Goal: Information Seeking & Learning: Compare options

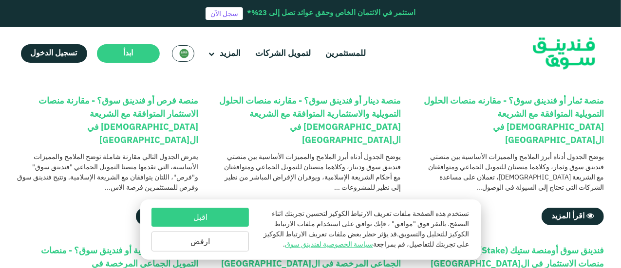
scroll to position [143, 0]
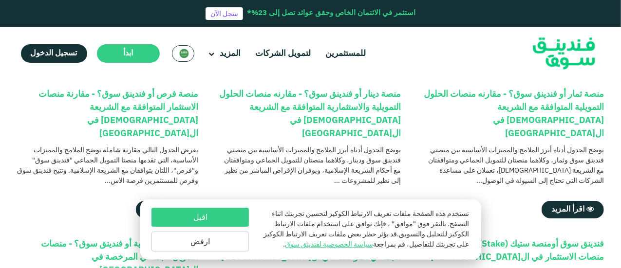
click at [208, 219] on button "اقبل" at bounding box center [199, 217] width 97 height 19
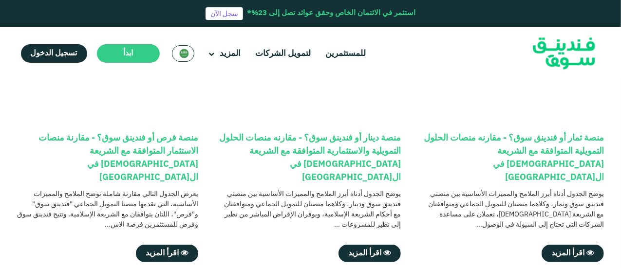
scroll to position [124, 0]
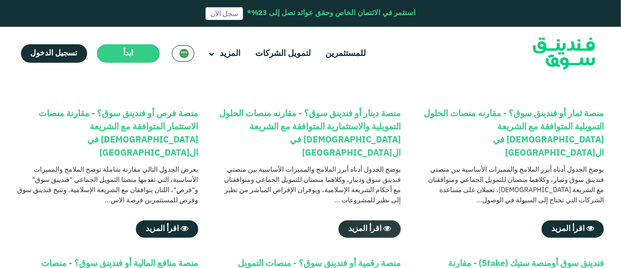
click at [373, 225] on span "اقرأ المزيد" at bounding box center [364, 228] width 33 height 7
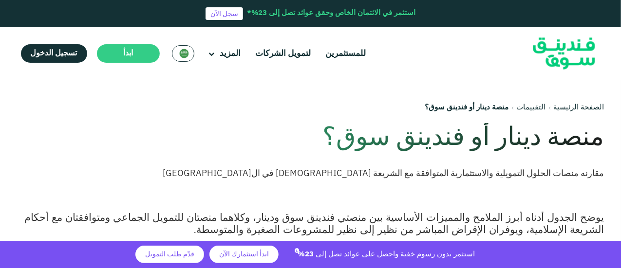
scroll to position [39, 0]
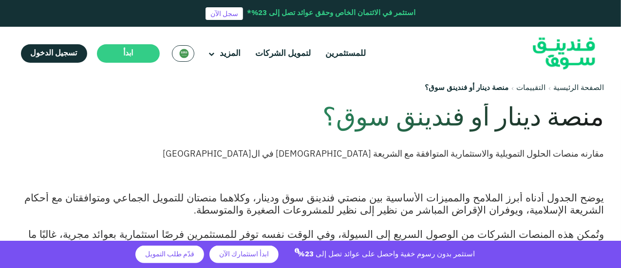
click at [374, 188] on div "الصفحة الرئيسية التقييمات منصة دينار أو فندينق سوق؟ منصة دينار أو فندينق سوق؟ م…" at bounding box center [367, 121] width 471 height 141
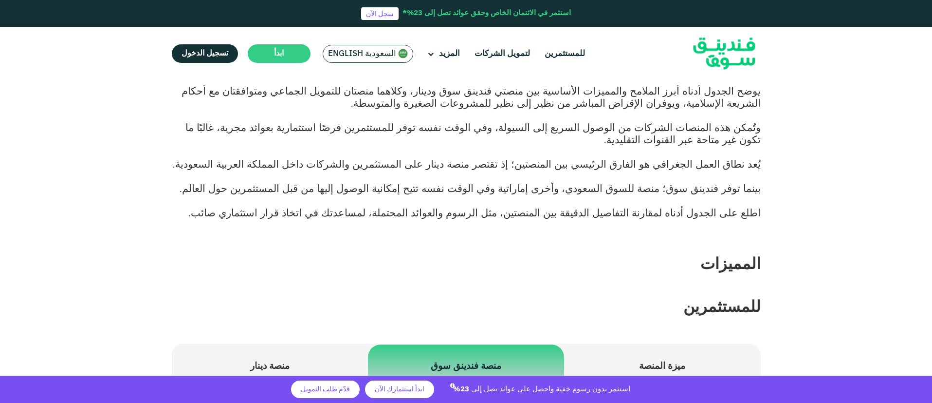
scroll to position [0, 0]
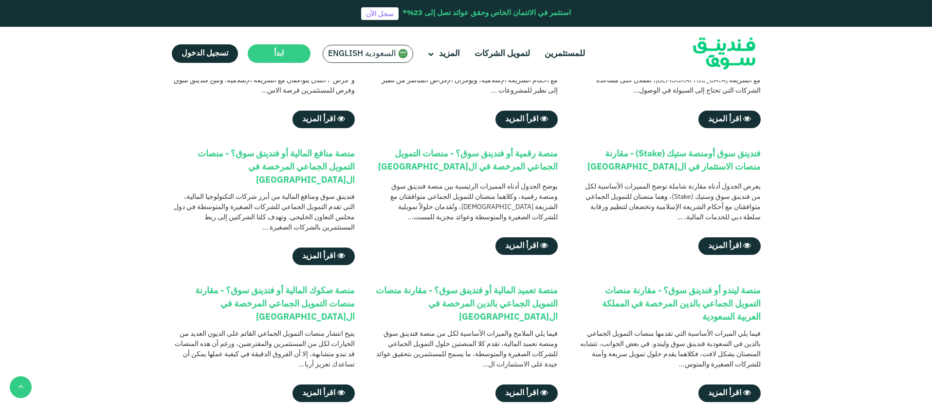
scroll to position [234, 0]
click at [321, 388] on span "اقرأ المزيد" at bounding box center [318, 391] width 33 height 7
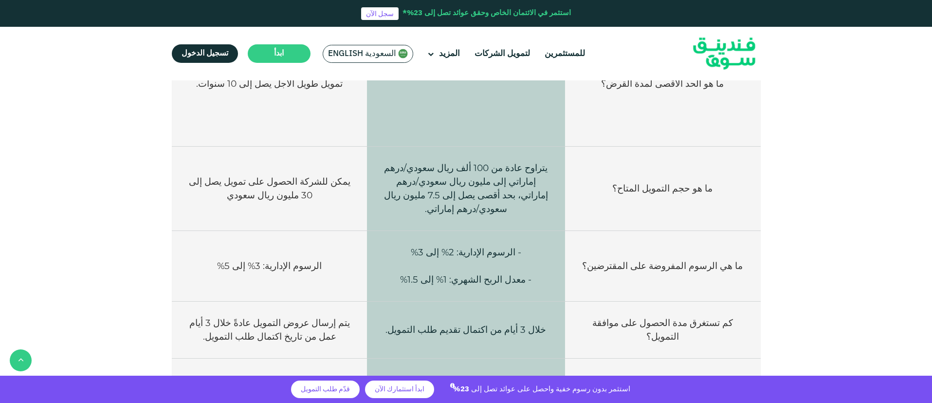
scroll to position [1957, 0]
